Goal: Book appointment/travel/reservation

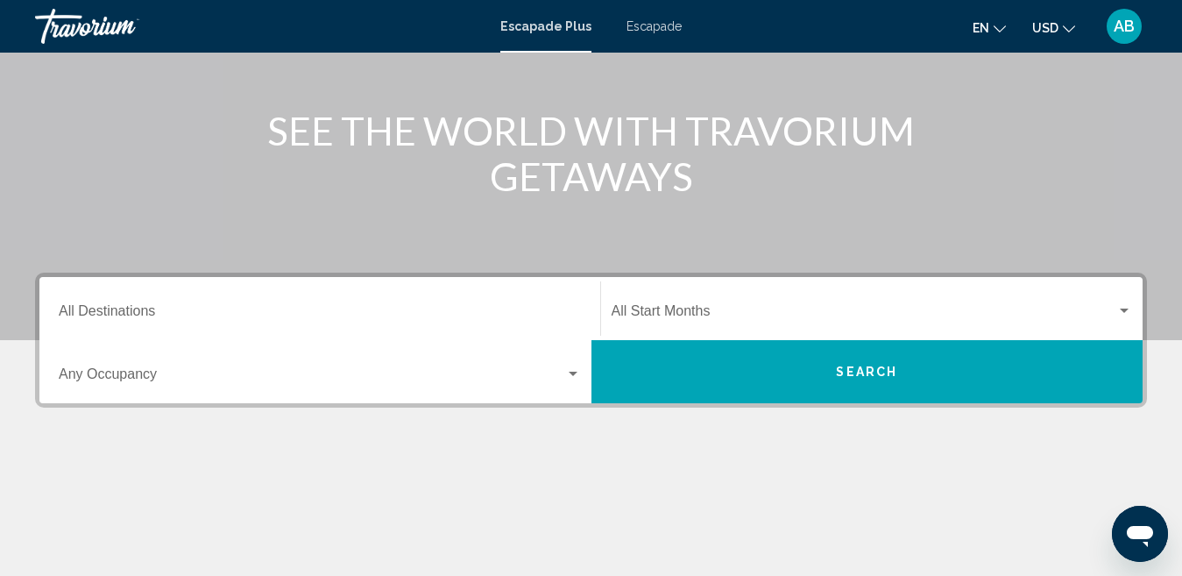
scroll to position [175, 0]
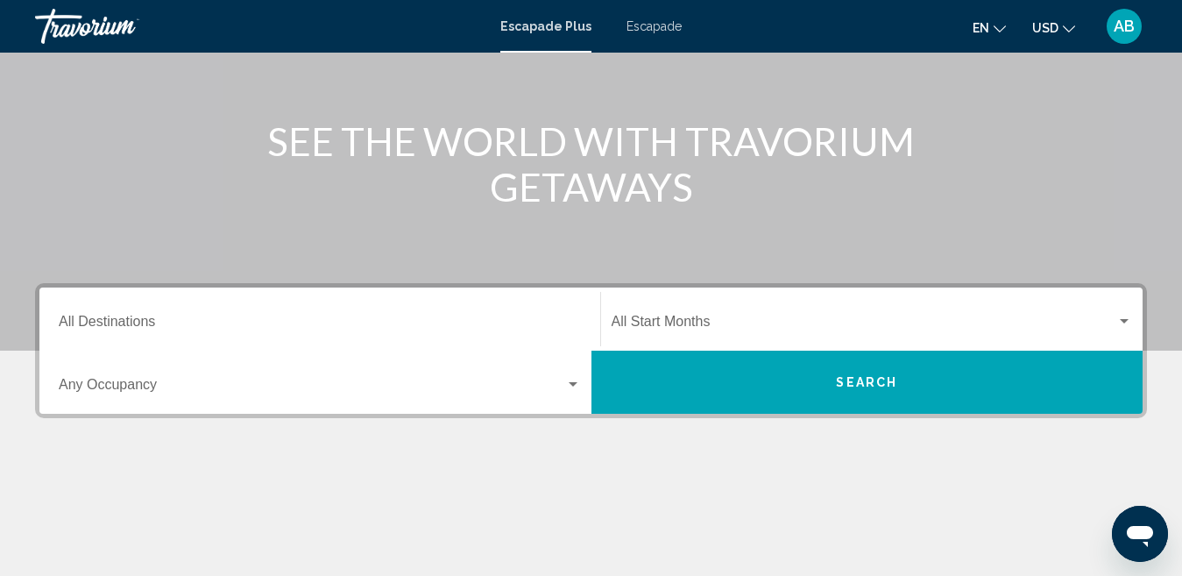
click at [117, 326] on input "Destination All Destinations" at bounding box center [320, 325] width 522 height 16
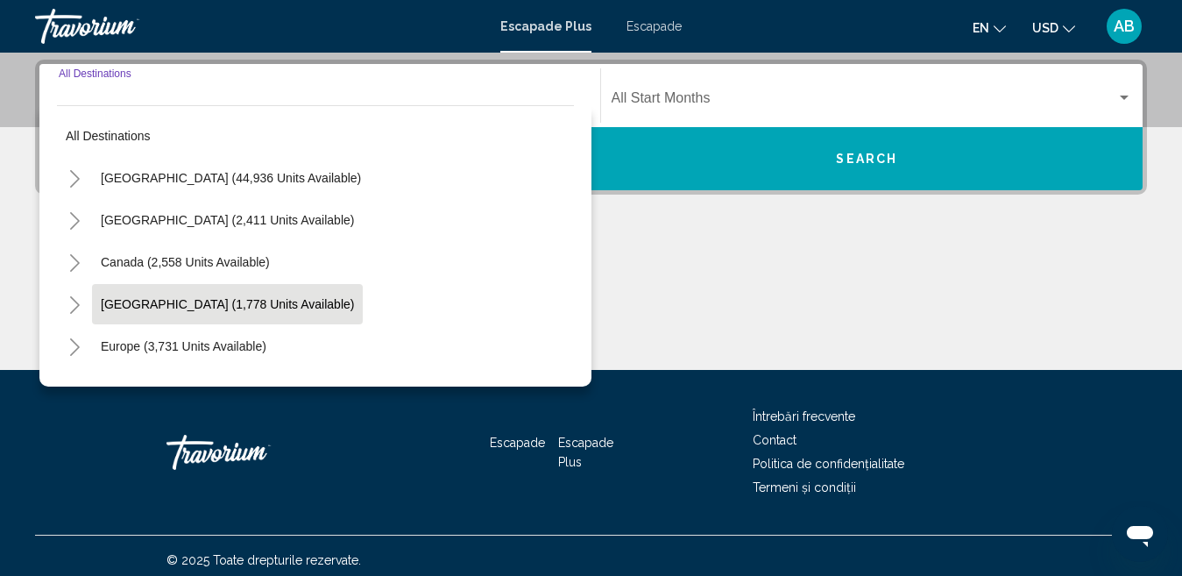
scroll to position [401, 0]
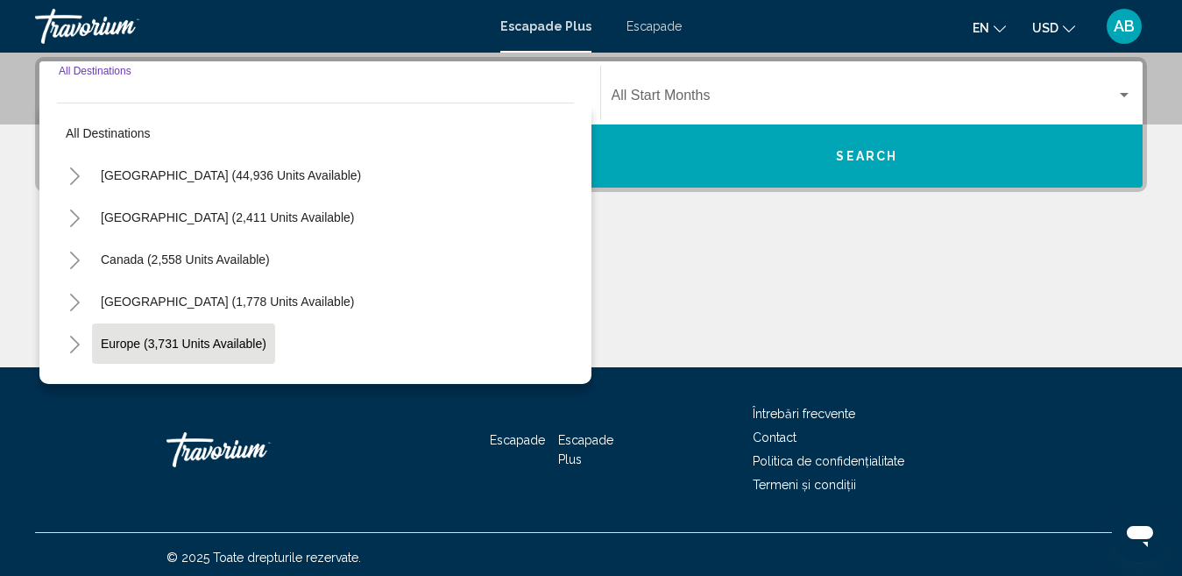
click at [152, 344] on span "Europe (3,731 units available)" at bounding box center [184, 343] width 166 height 14
type input "**********"
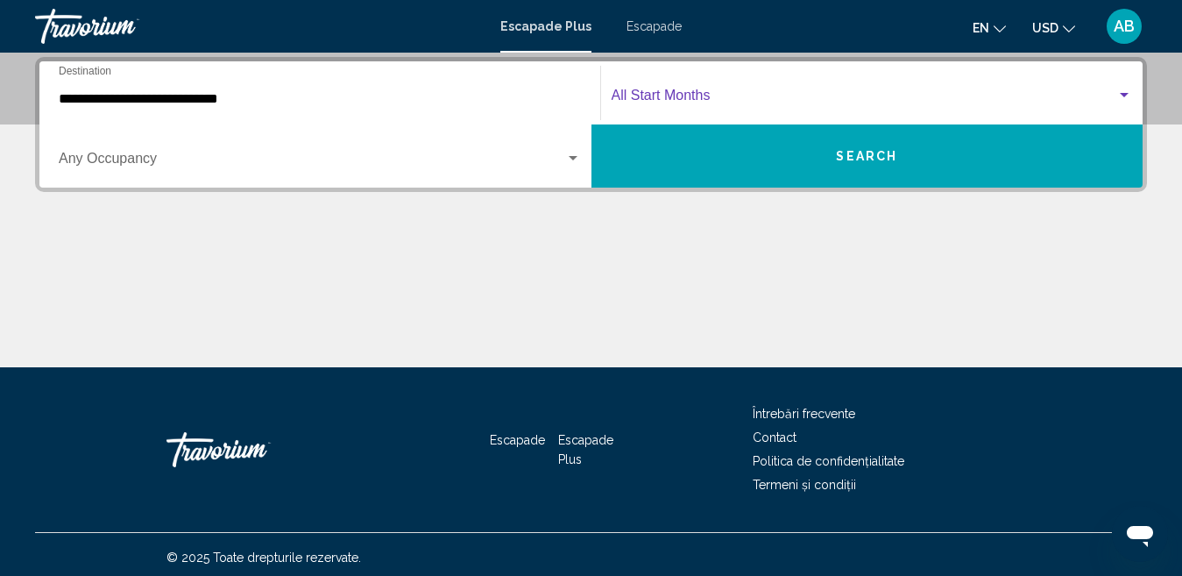
click at [687, 98] on span "Widget de căutare" at bounding box center [863, 99] width 505 height 16
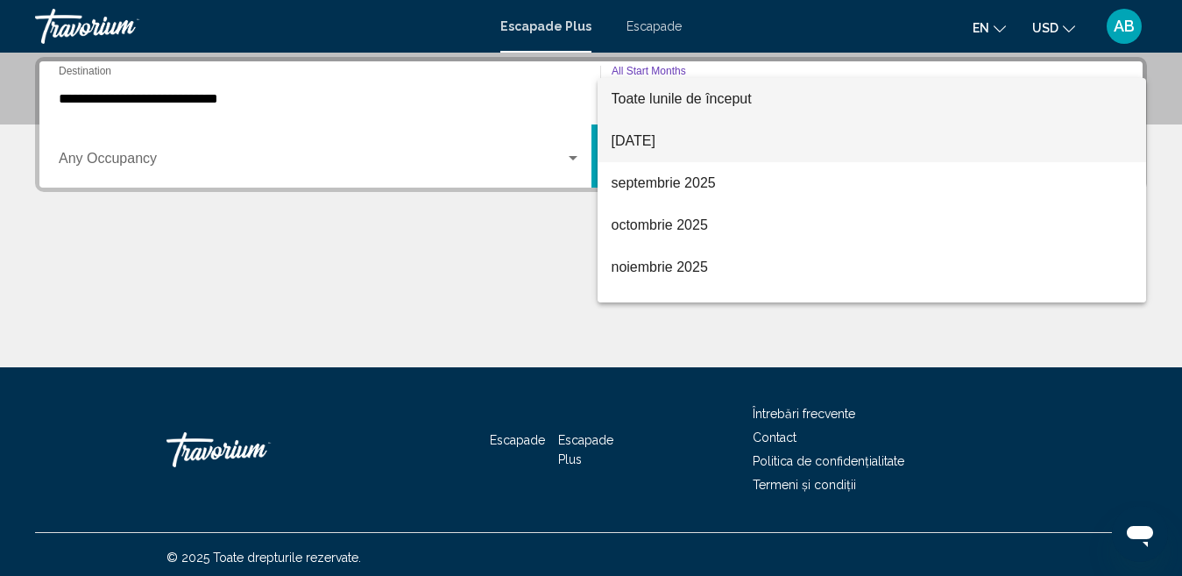
click at [655, 143] on font "[DATE]" at bounding box center [633, 140] width 44 height 15
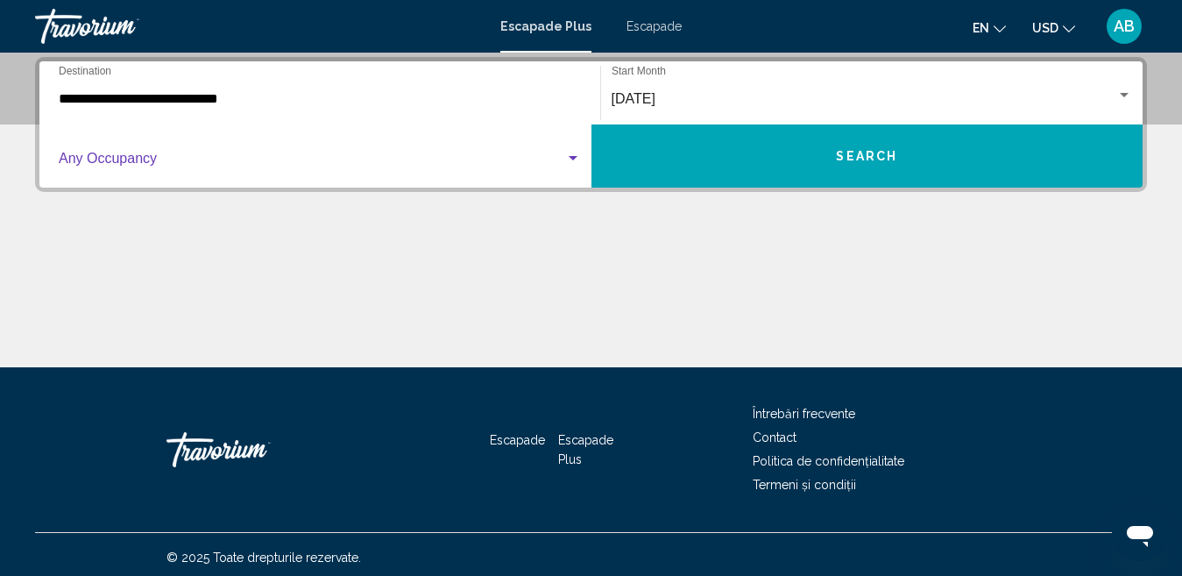
click at [159, 161] on span "Widget de căutare" at bounding box center [312, 162] width 506 height 16
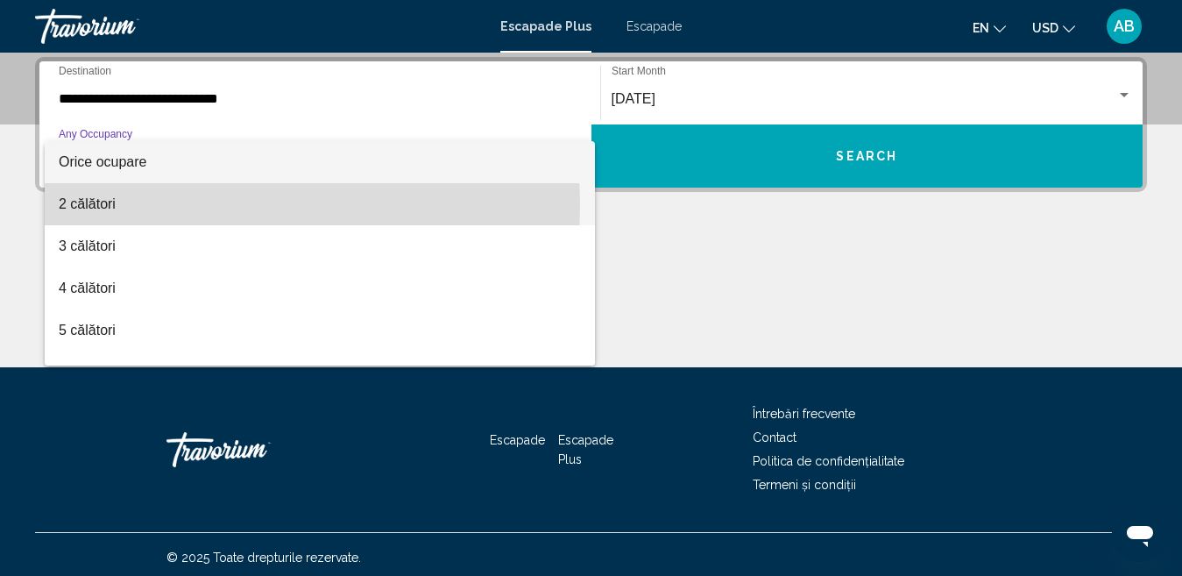
click at [116, 207] on span "2 călători" at bounding box center [320, 204] width 522 height 42
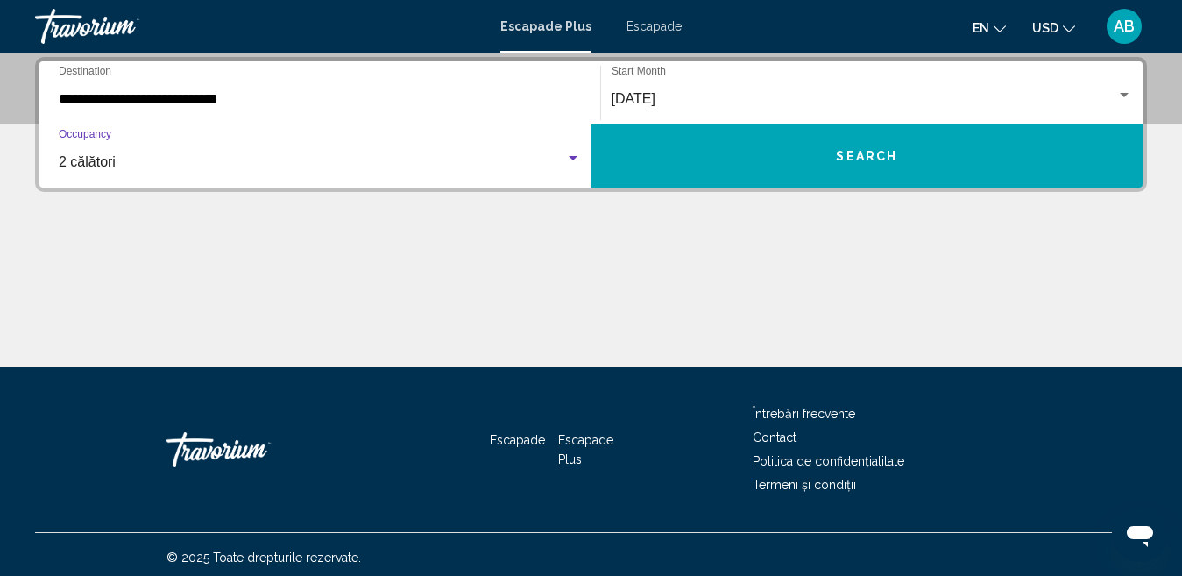
click at [874, 158] on span "Search" at bounding box center [866, 157] width 61 height 14
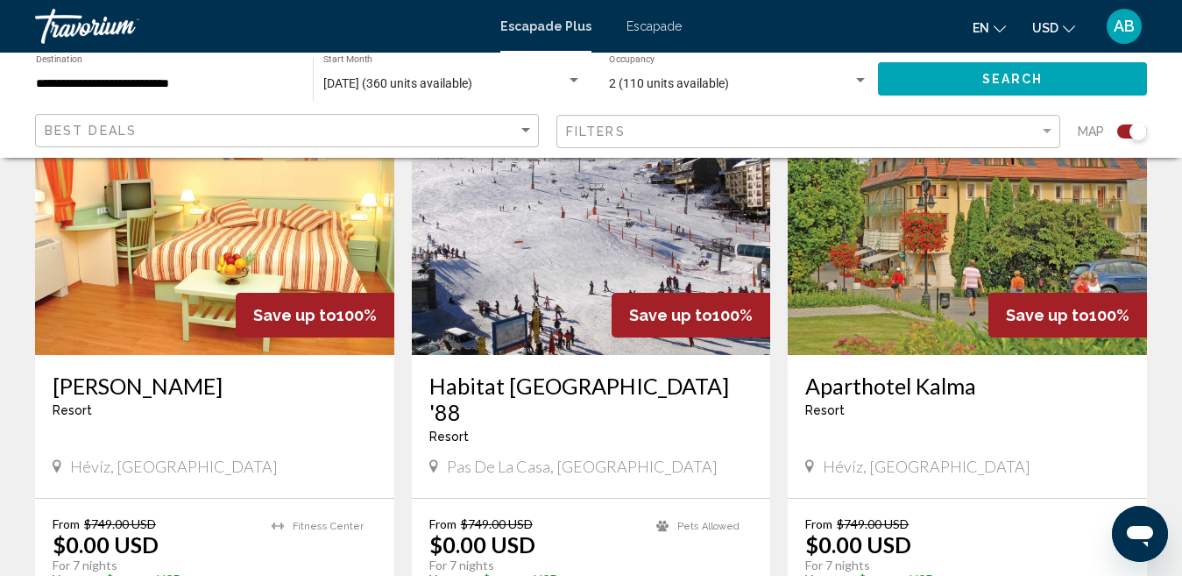
scroll to position [1314, 0]
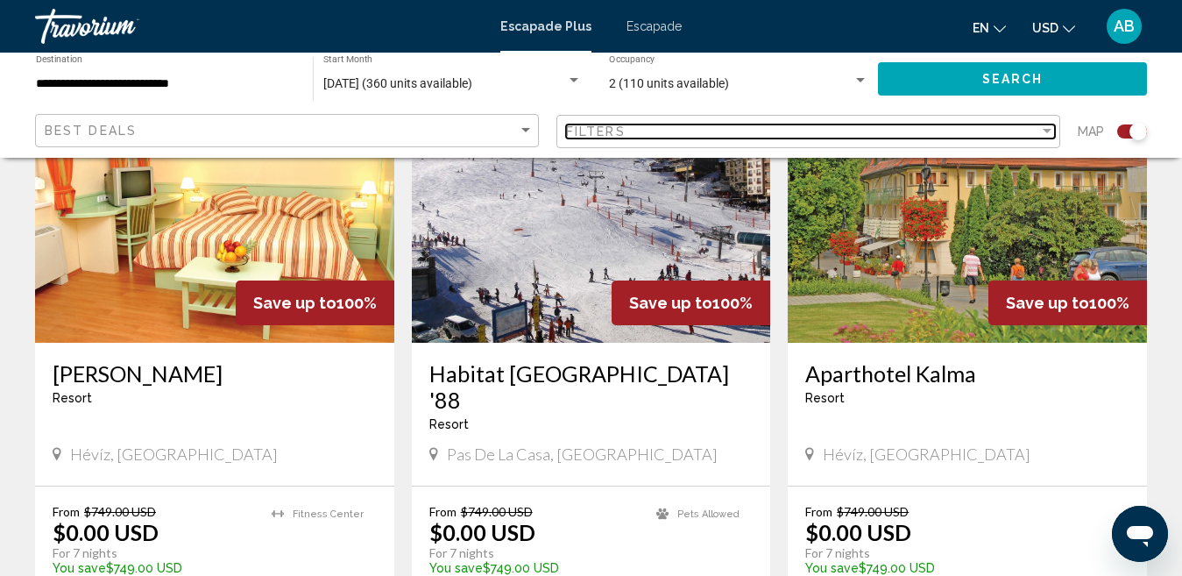
click at [1046, 132] on div "Filter" at bounding box center [1046, 131] width 9 height 4
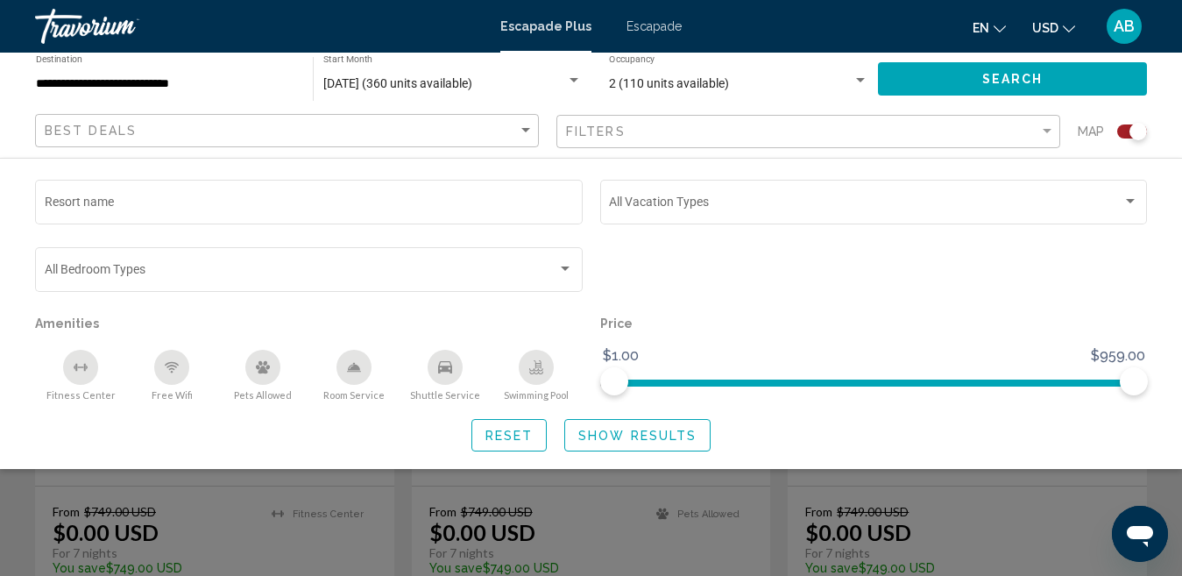
click at [530, 374] on icon "Swimming Pool" at bounding box center [536, 367] width 14 height 14
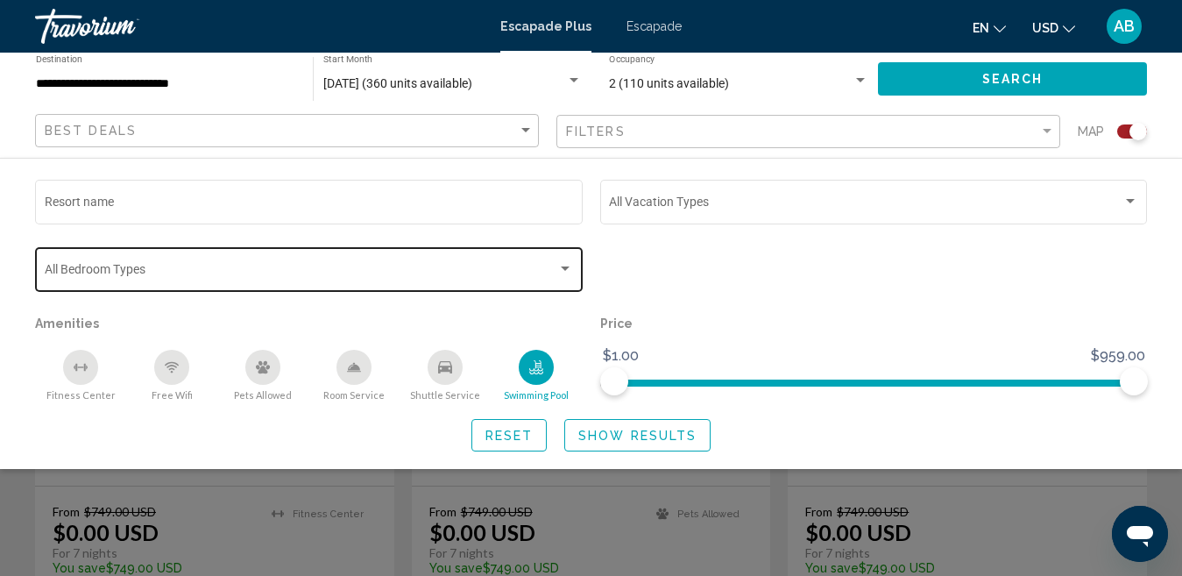
click at [567, 264] on div "Search widget" at bounding box center [565, 269] width 16 height 14
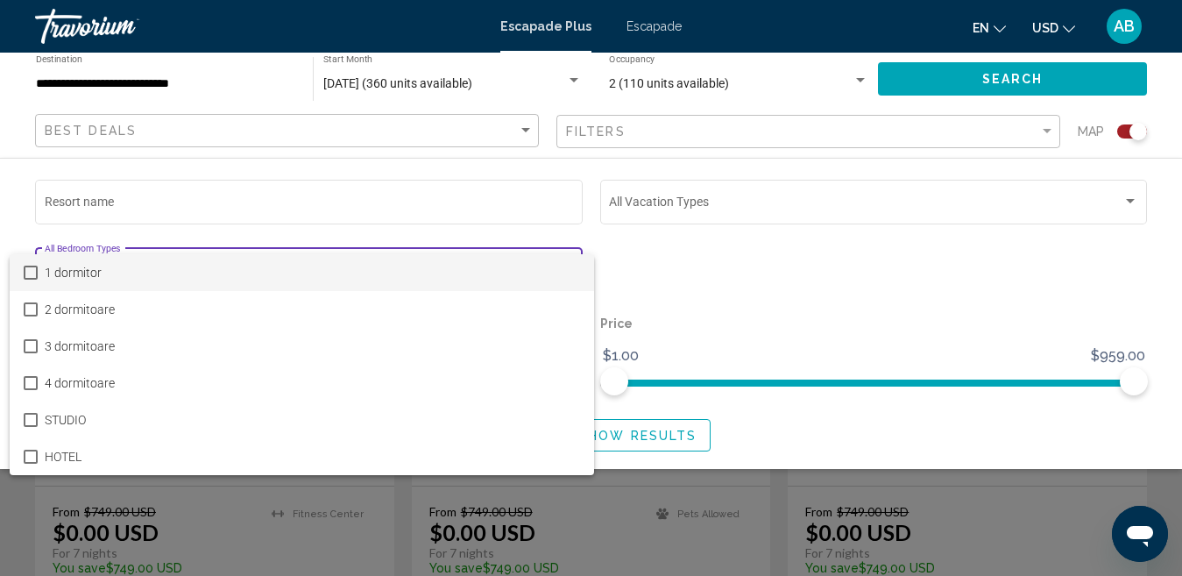
click at [31, 275] on mat-pseudo-checkbox at bounding box center [31, 272] width 14 height 14
click at [370, 209] on div at bounding box center [591, 288] width 1182 height 576
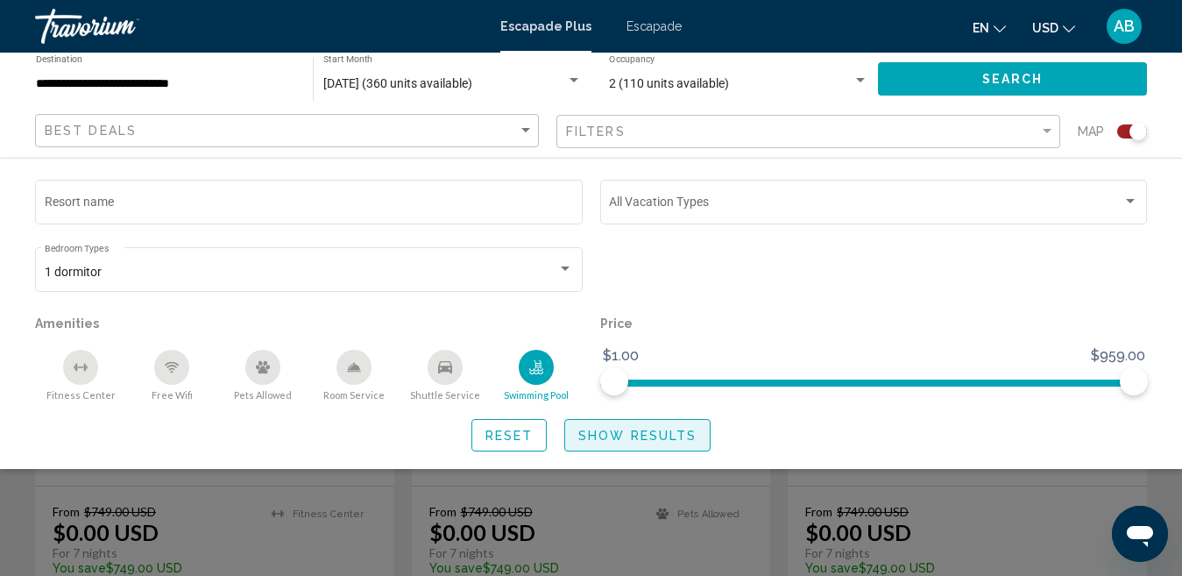
click at [640, 442] on button "Show Results" at bounding box center [637, 435] width 146 height 32
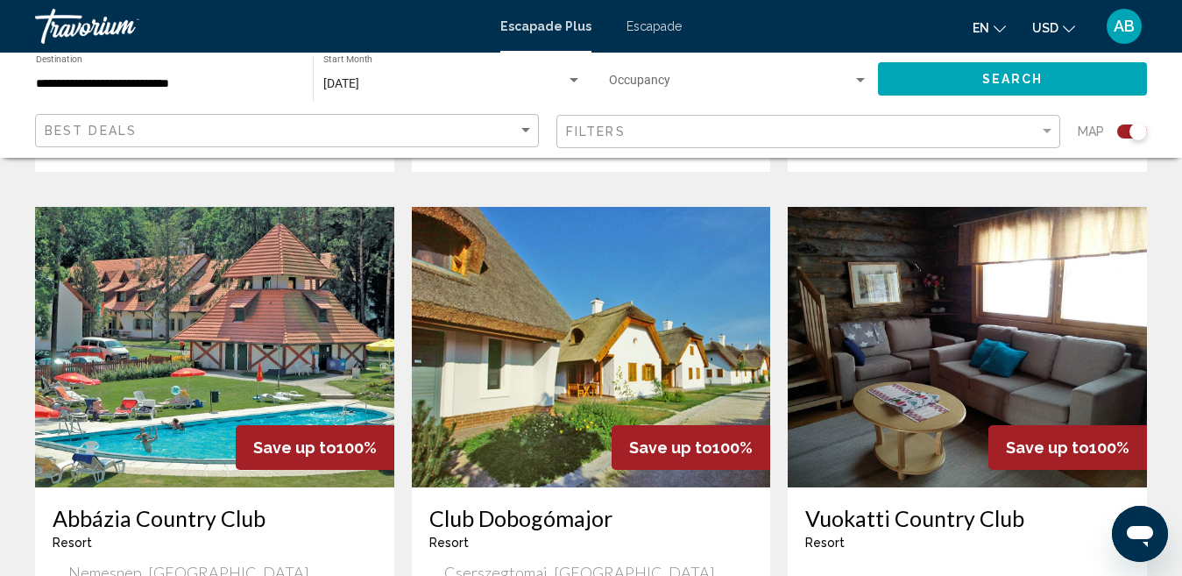
scroll to position [1840, 0]
